Goal: Task Accomplishment & Management: Complete application form

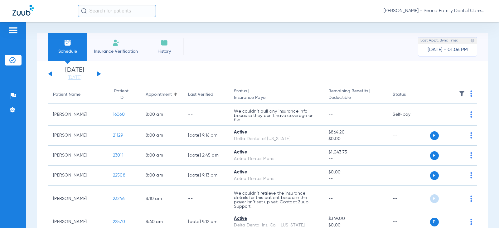
click at [118, 47] on li "Insurance Verification" at bounding box center [116, 47] width 58 height 28
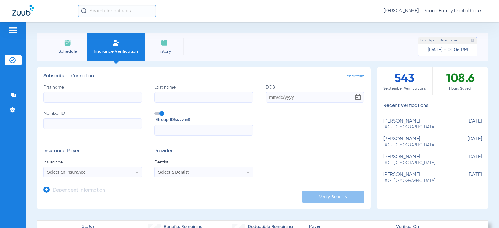
click at [73, 100] on input "First name" at bounding box center [92, 97] width 99 height 11
type input "[PERSON_NAME]"
type input "022147561"
click at [128, 173] on div "Select an Insurance" at bounding box center [93, 172] width 98 height 7
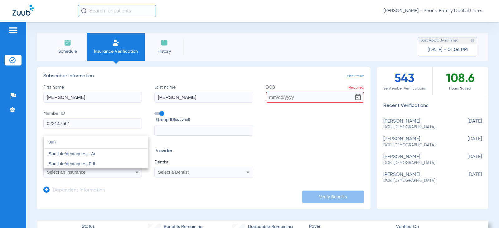
click at [78, 143] on input "sun" at bounding box center [96, 142] width 105 height 13
type input "sunlife"
click at [79, 138] on div at bounding box center [249, 114] width 499 height 228
click at [78, 173] on span "Select an Insurance" at bounding box center [66, 172] width 39 height 5
type input "Sun Life"
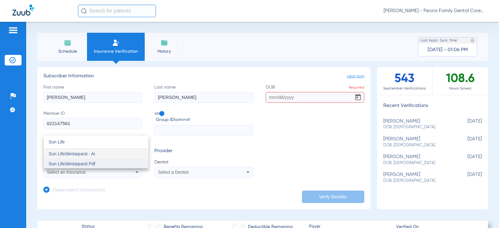
click at [52, 163] on span "Sun Life/dentaquest Pdf" at bounding box center [72, 163] width 47 height 5
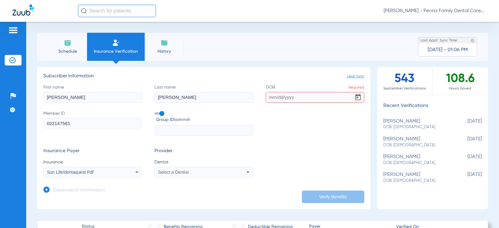
click at [185, 174] on span "Select a Dentist" at bounding box center [173, 172] width 31 height 5
type input "bela"
click at [193, 163] on span "[PERSON_NAME] 1790912046" at bounding box center [189, 164] width 61 height 4
click at [200, 127] on input "text" at bounding box center [204, 130] width 99 height 11
type input "942726"
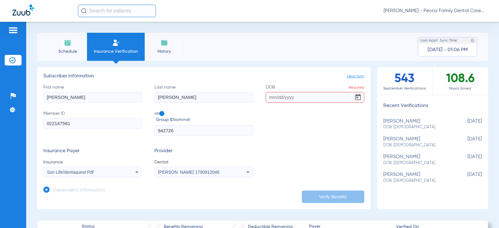
click at [304, 96] on input "DOB Required" at bounding box center [315, 97] width 99 height 11
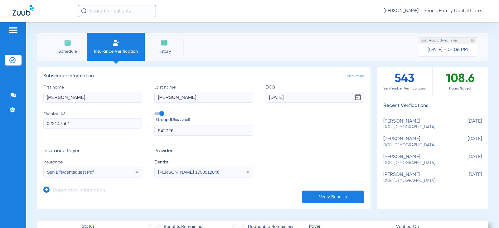
type input "[DATE]"
click at [287, 125] on div "First name [PERSON_NAME] Last name [PERSON_NAME] DOB [DEMOGRAPHIC_DATA] Member …" at bounding box center [203, 110] width 321 height 52
click at [322, 198] on button "Verify Benefits" at bounding box center [333, 197] width 62 height 12
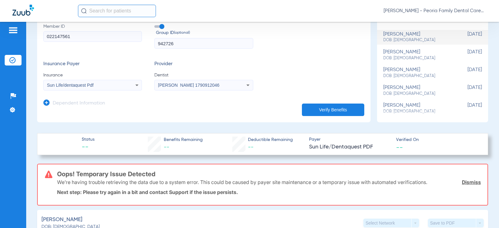
scroll to position [125, 0]
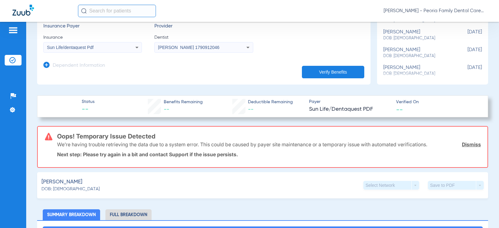
click at [471, 143] on link "Dismiss" at bounding box center [471, 144] width 19 height 6
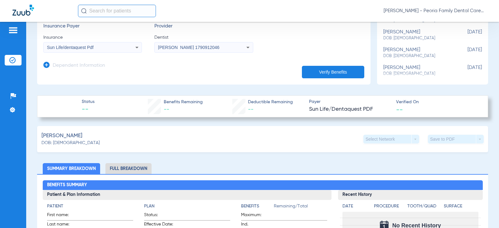
click at [327, 108] on span "Sun Life/Dentaquest PDF" at bounding box center [350, 110] width 82 height 8
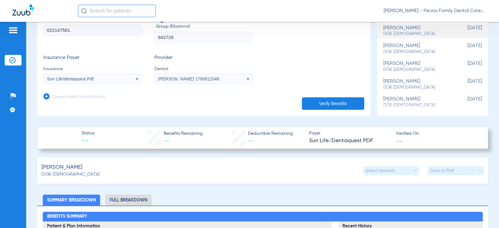
scroll to position [31, 0]
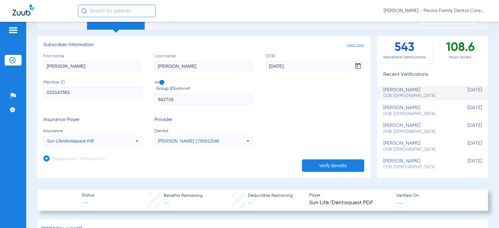
click at [112, 142] on div "Sun Life/dentaquest Pdf" at bounding box center [83, 141] width 73 height 4
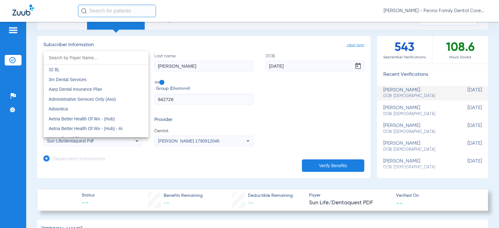
scroll to position [3379, 0]
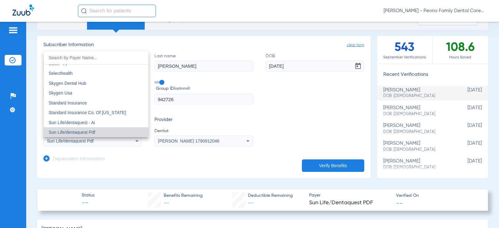
click at [109, 160] on div at bounding box center [249, 114] width 499 height 228
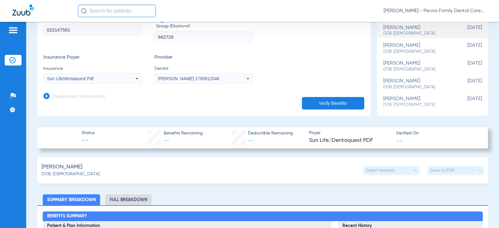
scroll to position [31, 0]
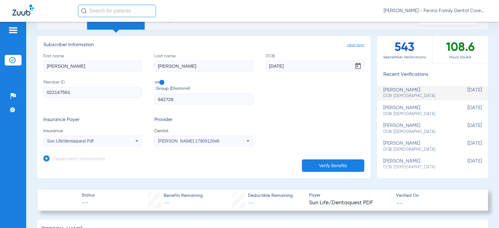
click at [405, 162] on div "[PERSON_NAME] DOB: [DEMOGRAPHIC_DATA]" at bounding box center [417, 165] width 67 height 12
type input "[PERSON_NAME]"
type input "skubiz"
type input "[DATE]"
type input "07768925152"
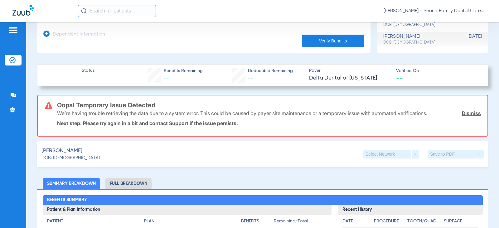
scroll to position [0, 0]
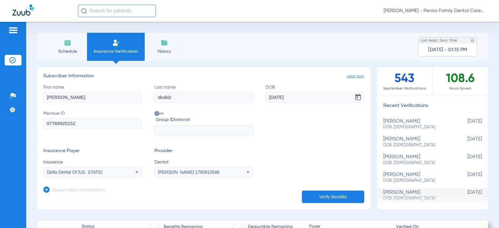
click at [69, 46] on img at bounding box center [67, 42] width 7 height 7
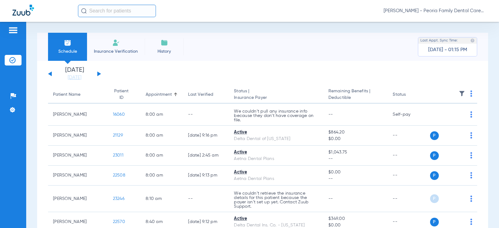
click at [100, 74] on button at bounding box center [99, 73] width 4 height 5
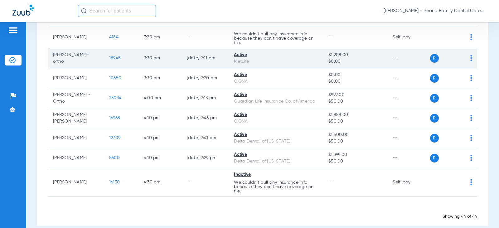
scroll to position [930, 0]
